Goal: Task Accomplishment & Management: Manage account settings

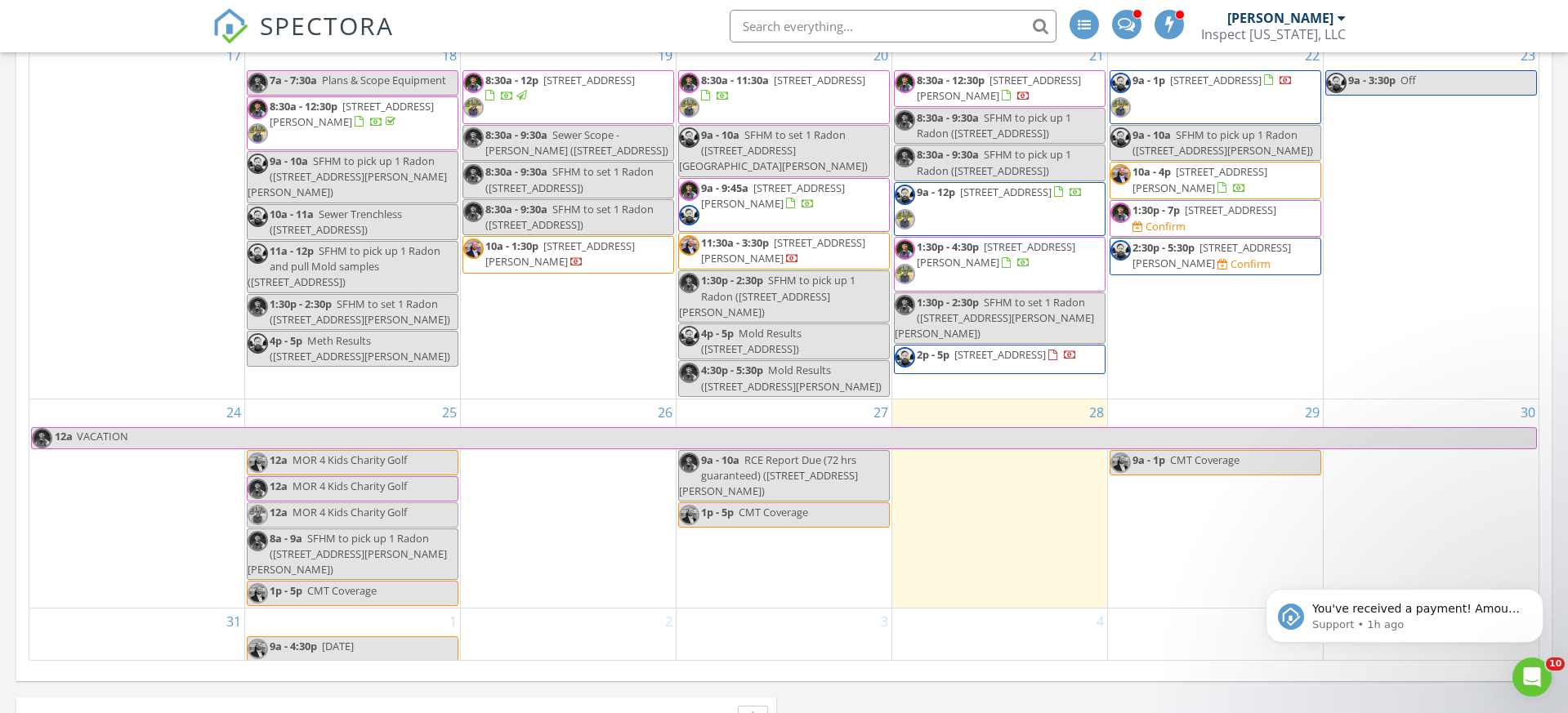
scroll to position [1439, 0]
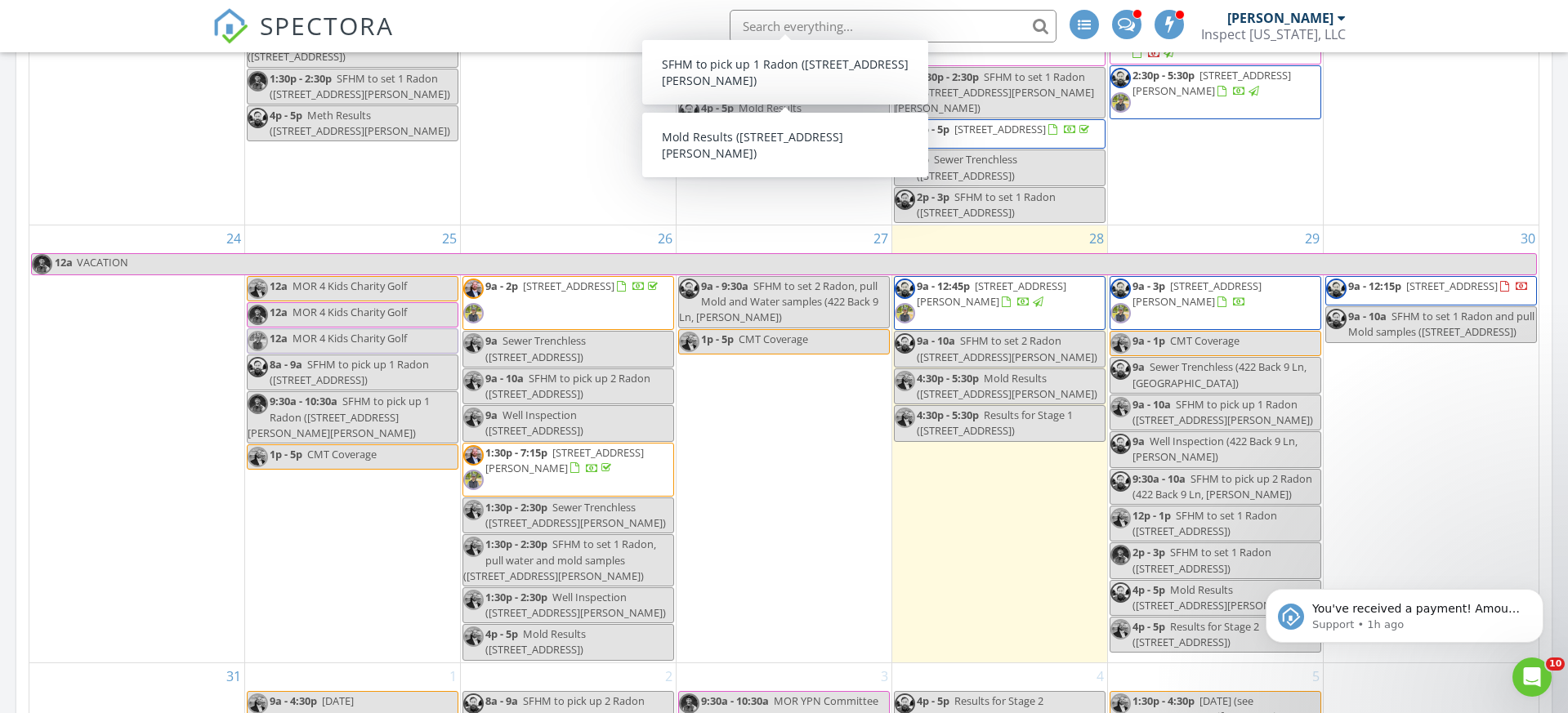
scroll to position [1161, 0]
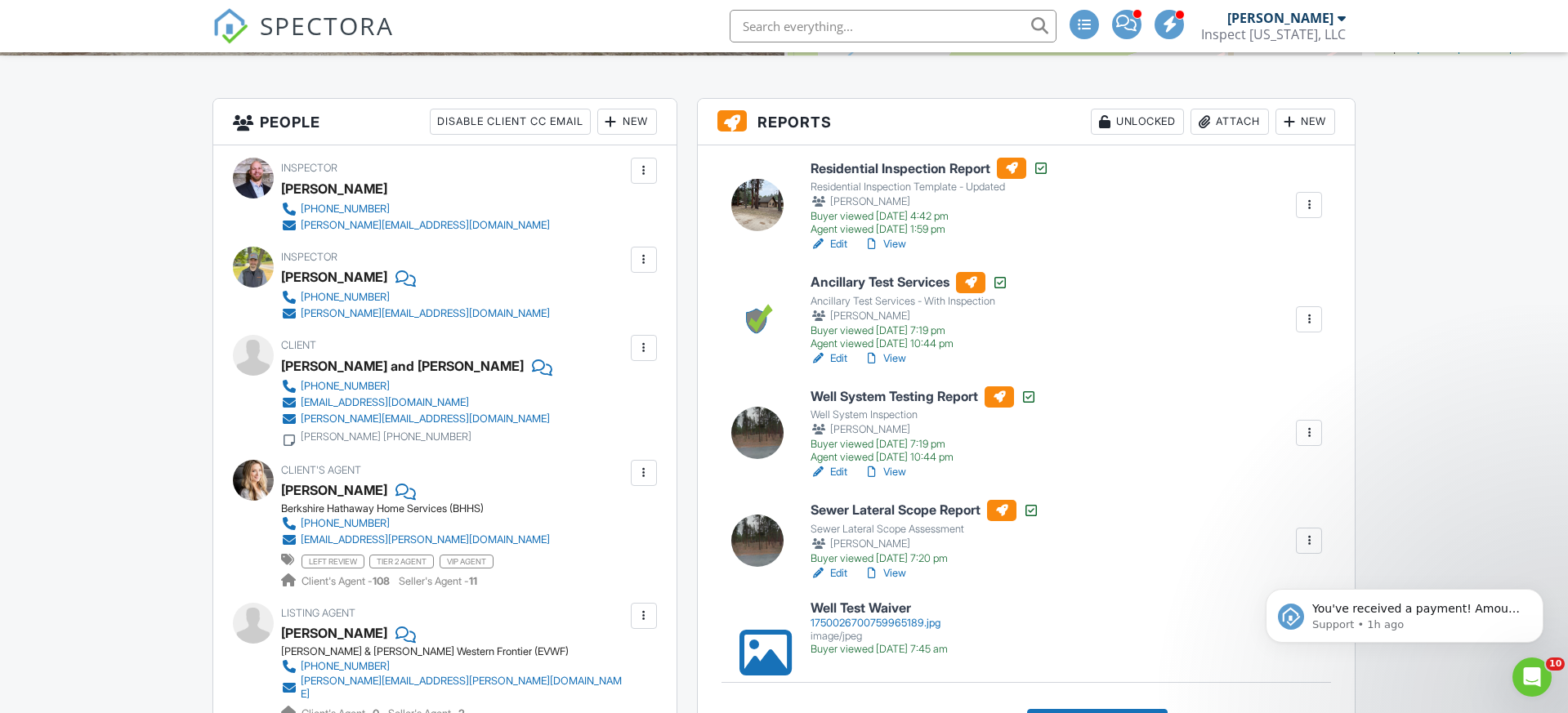
scroll to position [382, 0]
click at [897, 251] on link "View" at bounding box center [885, 243] width 43 height 16
